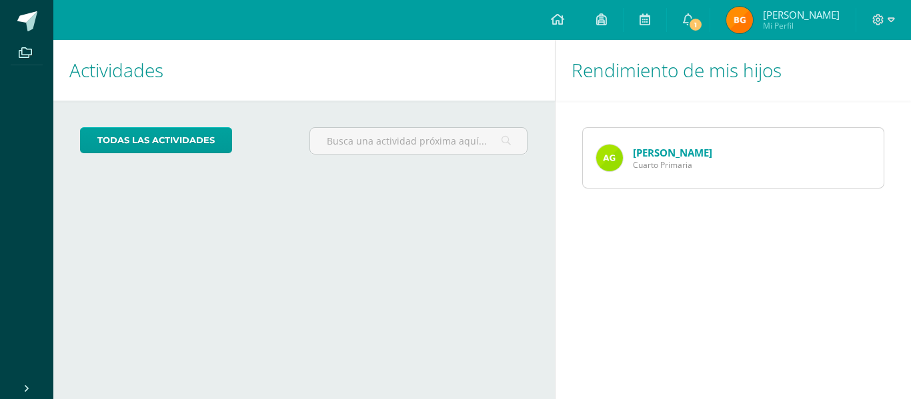
click at [753, 17] on img at bounding box center [739, 20] width 27 height 27
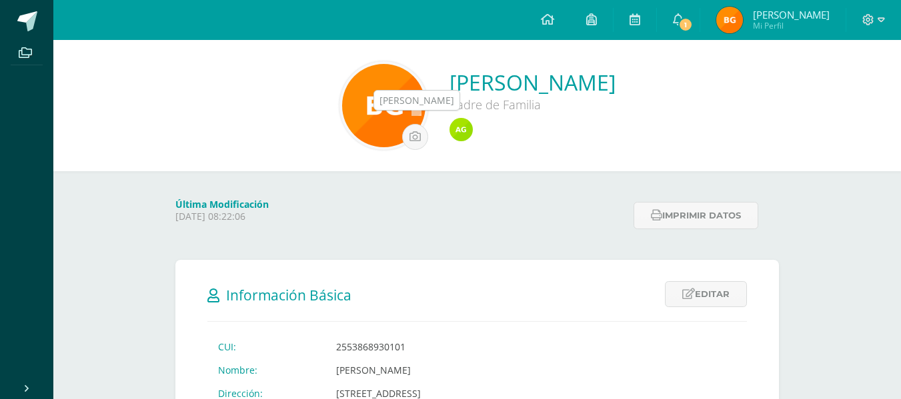
click at [453, 132] on img at bounding box center [460, 129] width 23 height 23
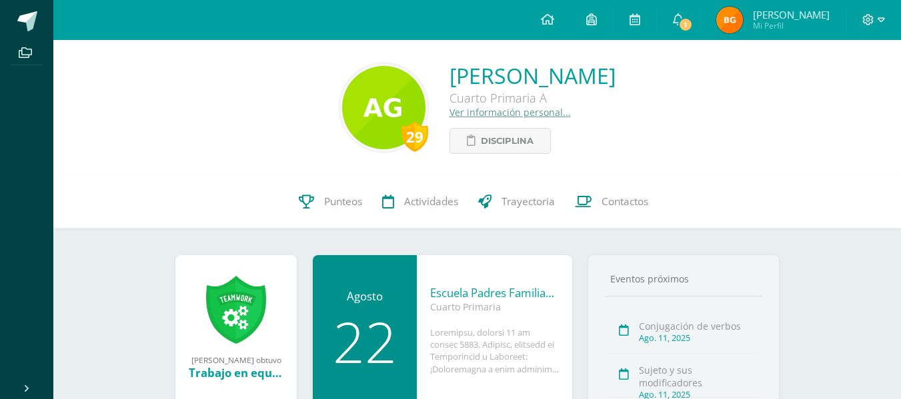
click at [342, 115] on img at bounding box center [383, 107] width 83 height 83
click at [449, 79] on link "Aimeé Valentina García Castañón" at bounding box center [532, 75] width 166 height 29
click at [349, 201] on span "Punteos" at bounding box center [343, 202] width 38 height 14
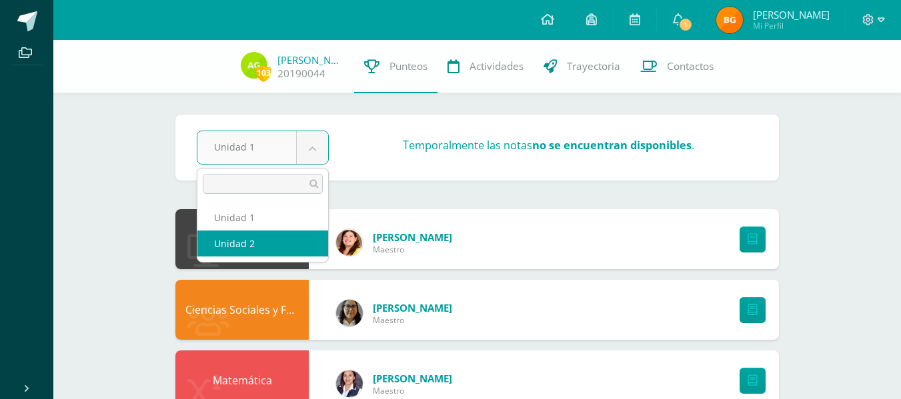
select select "Unidad 2"
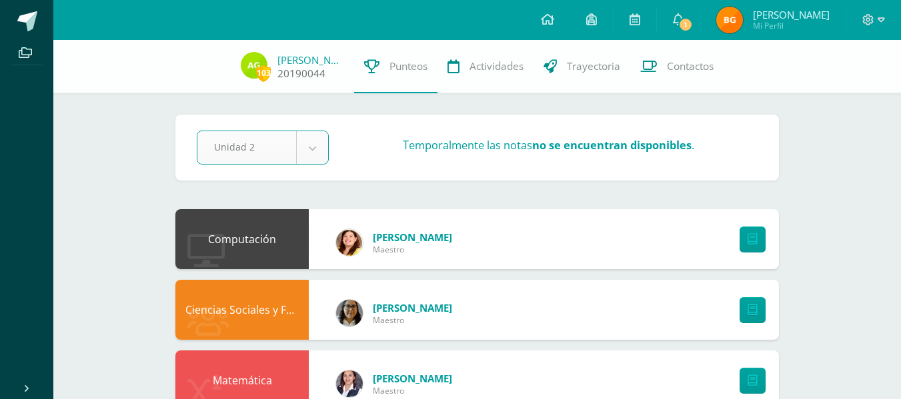
click at [288, 72] on link "20190044" at bounding box center [301, 74] width 48 height 14
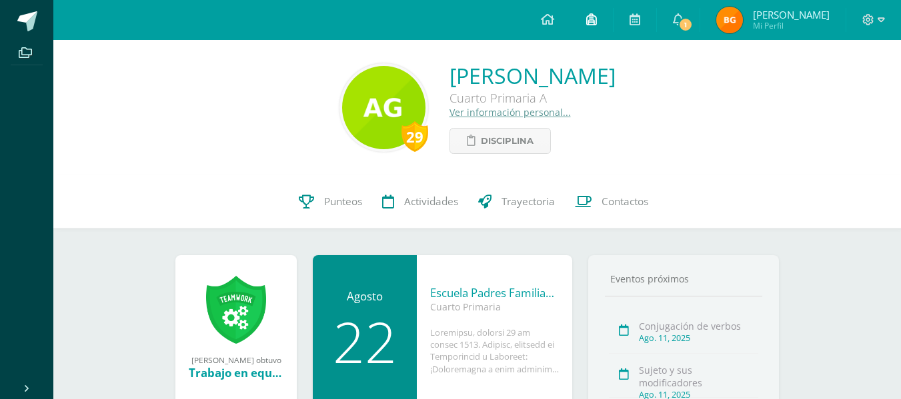
click at [613, 17] on link at bounding box center [591, 20] width 43 height 40
